Goal: Transaction & Acquisition: Purchase product/service

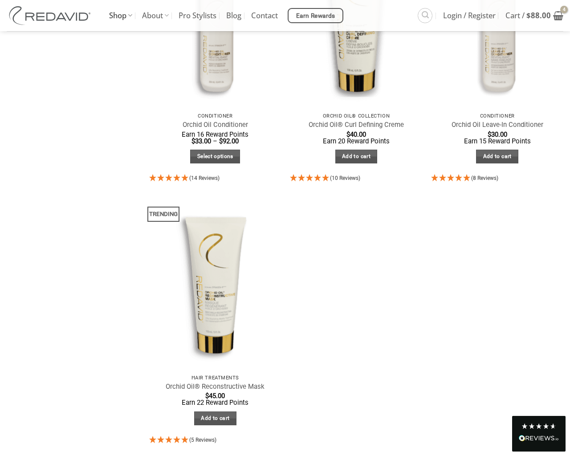
scroll to position [517, 0]
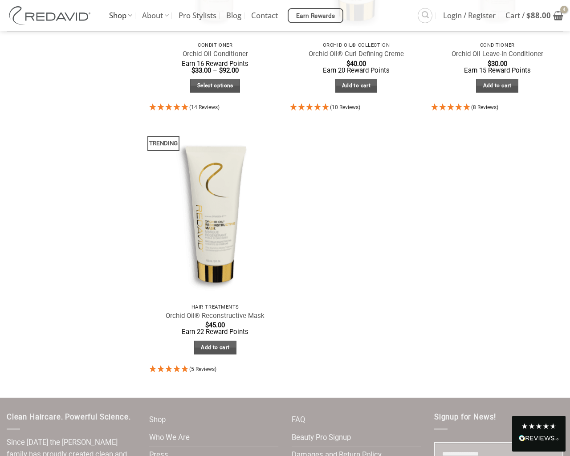
select select "**********"
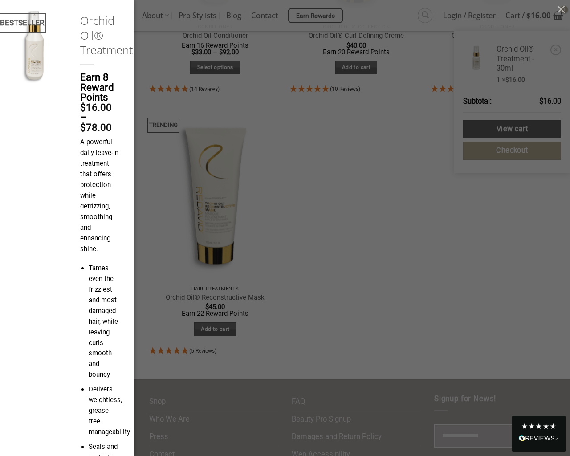
type input "*"
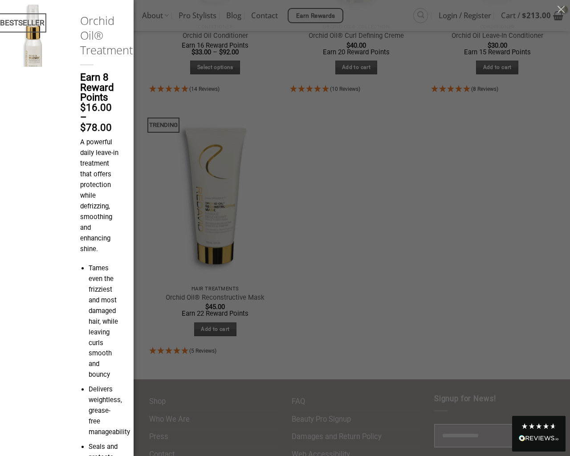
type input "*"
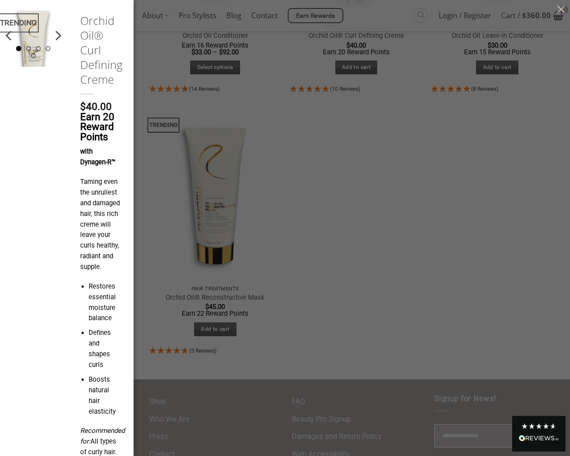
type input "*"
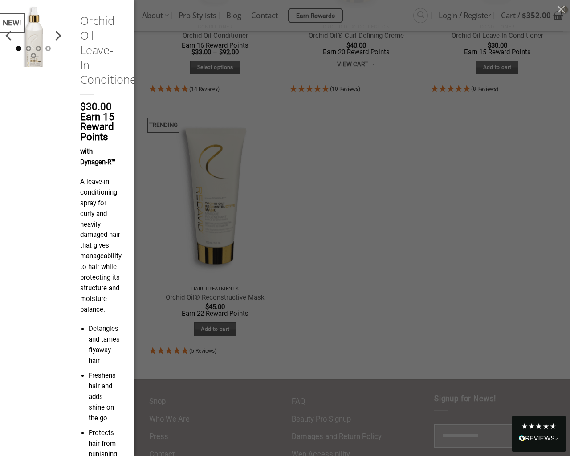
type input "*"
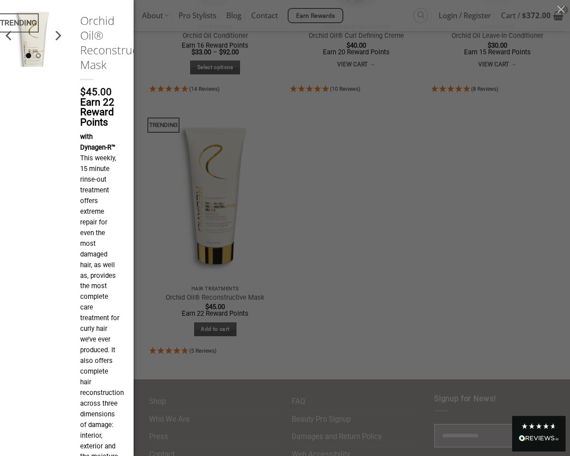
type input "*"
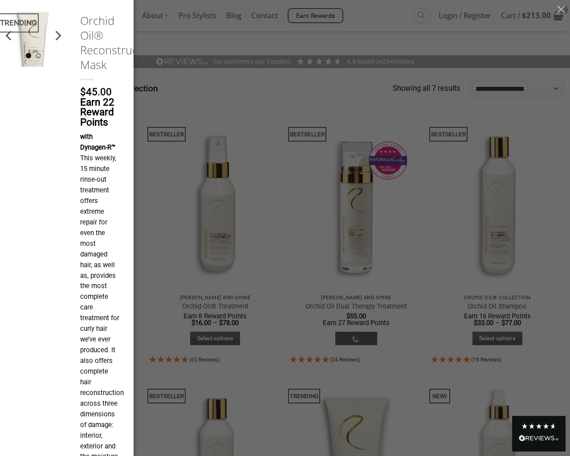
scroll to position [535, 0]
